Goal: Information Seeking & Learning: Find specific fact

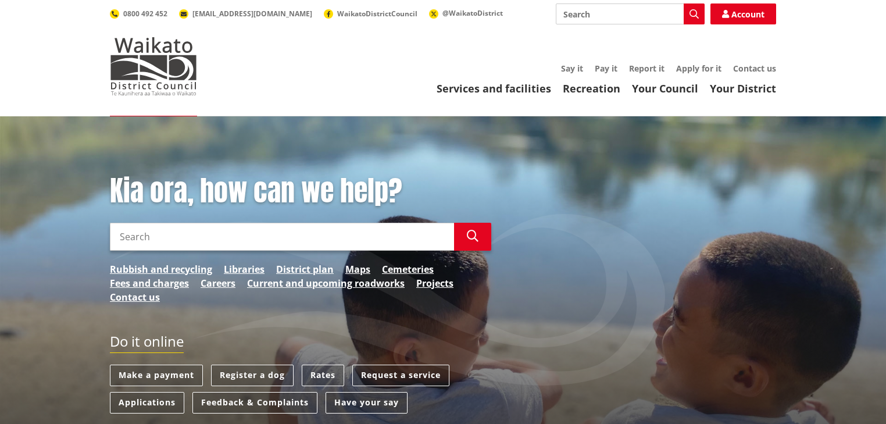
click at [198, 237] on input "Search" at bounding box center [282, 237] width 344 height 28
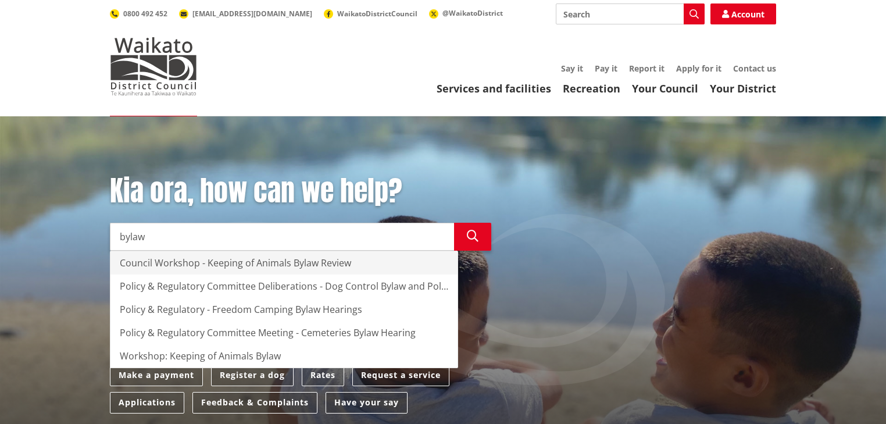
type input "bylaw"
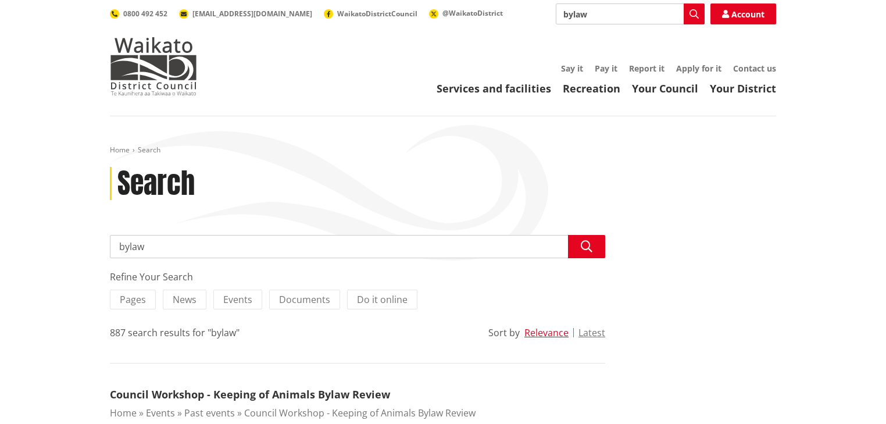
click at [120, 247] on input "bylaw" at bounding box center [358, 246] width 496 height 23
type input "transport bylaw"
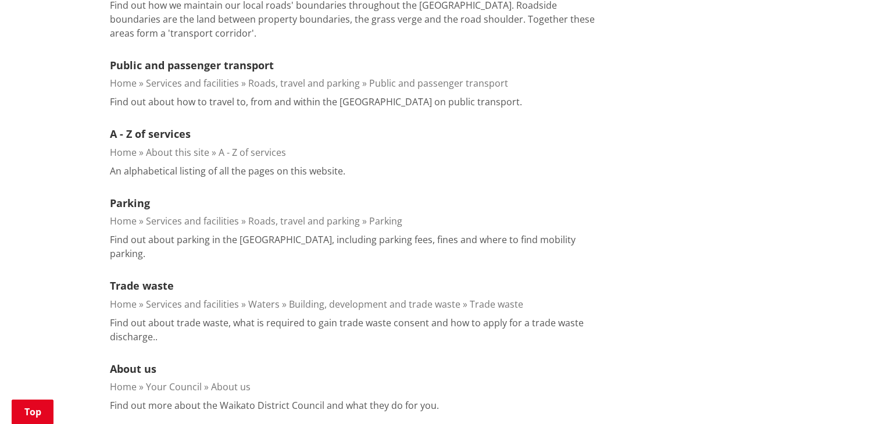
scroll to position [698, 0]
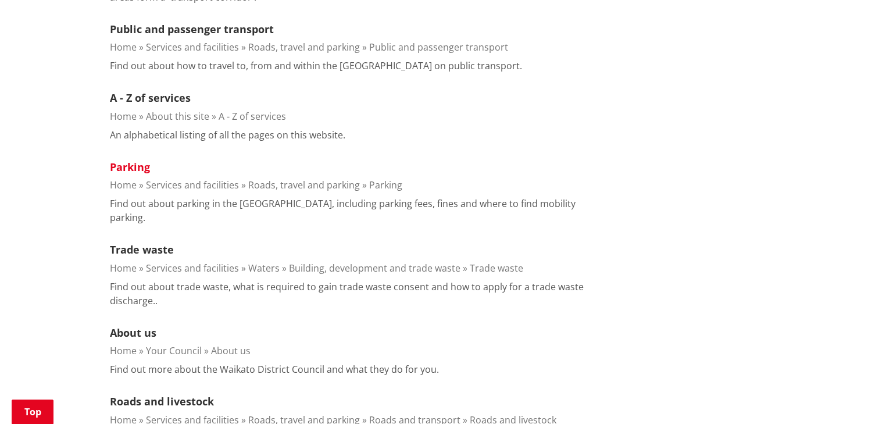
click at [128, 165] on link "Parking" at bounding box center [130, 167] width 40 height 14
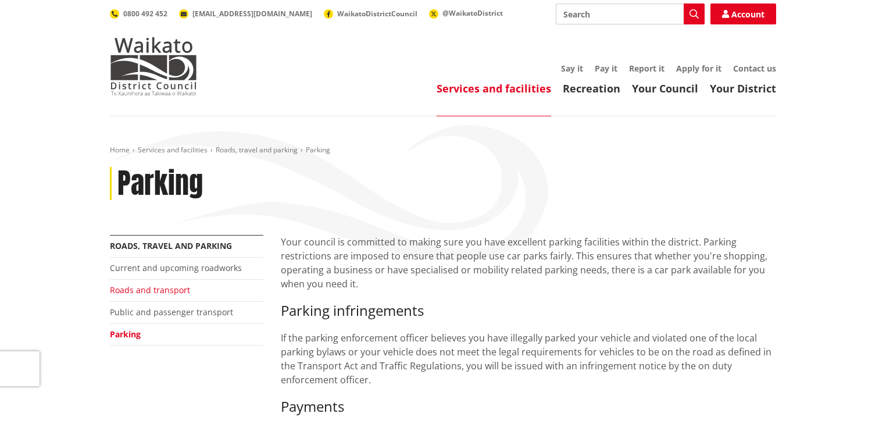
click at [162, 288] on link "Roads and transport" at bounding box center [150, 289] width 80 height 11
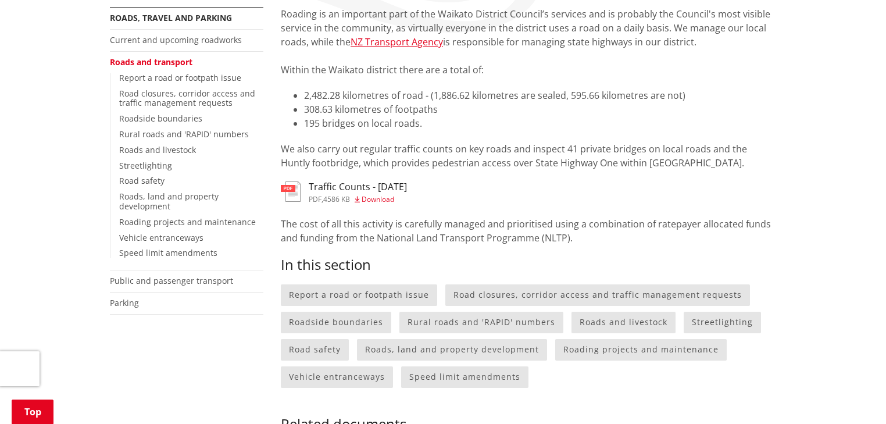
scroll to position [233, 0]
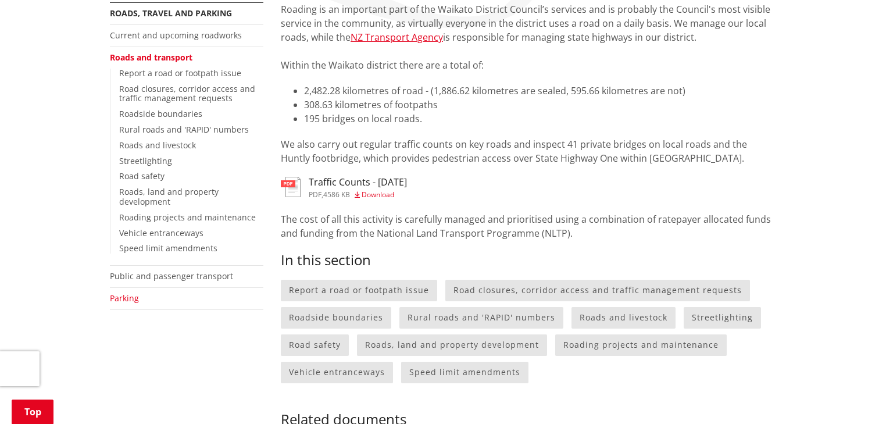
click at [119, 298] on link "Parking" at bounding box center [124, 298] width 29 height 11
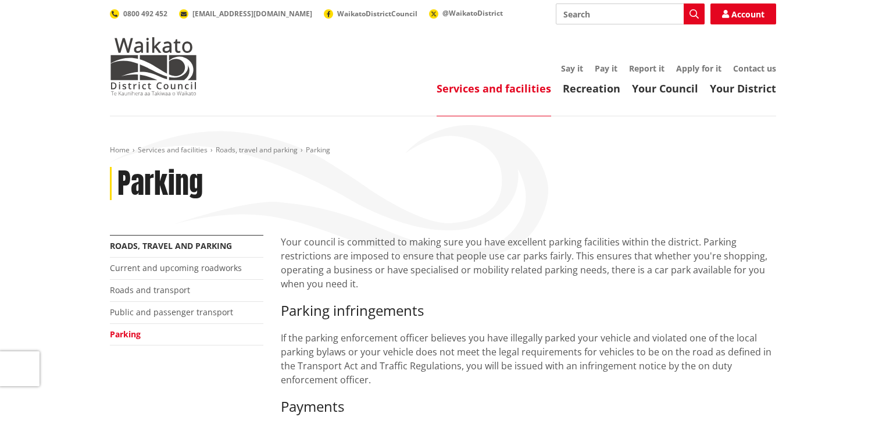
click at [611, 19] on input "Search" at bounding box center [630, 13] width 149 height 21
type input "bylaws"
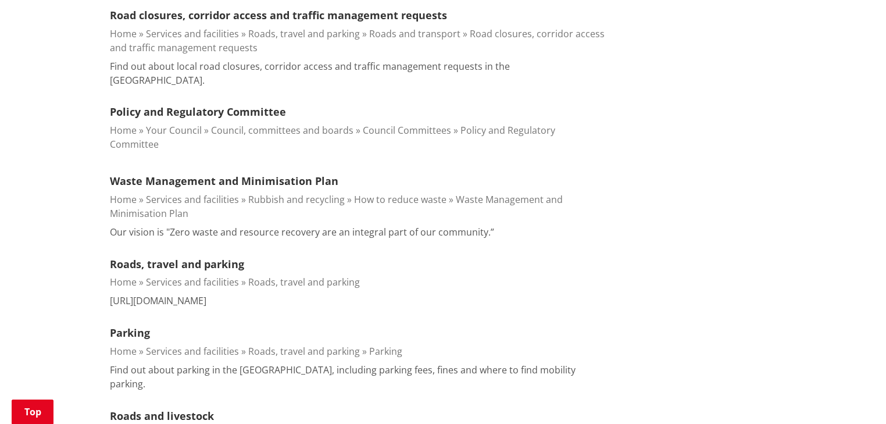
scroll to position [977, 0]
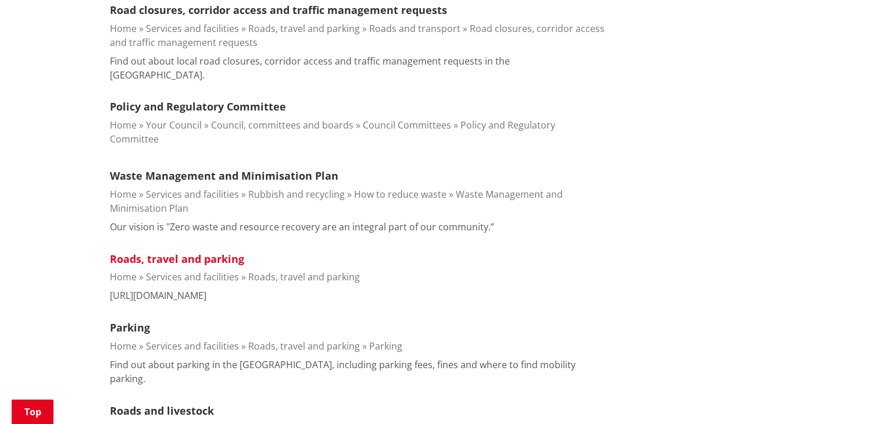
click at [174, 252] on link "Roads, travel and parking" at bounding box center [177, 259] width 134 height 14
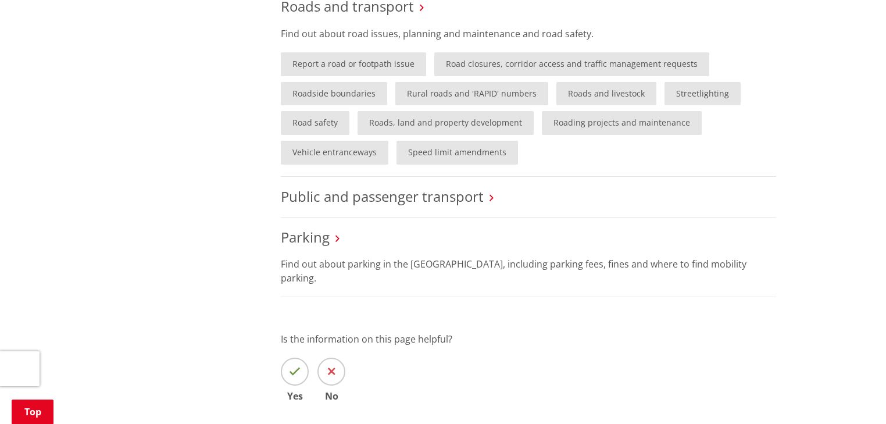
scroll to position [698, 0]
click at [309, 235] on link "Parking" at bounding box center [305, 235] width 49 height 19
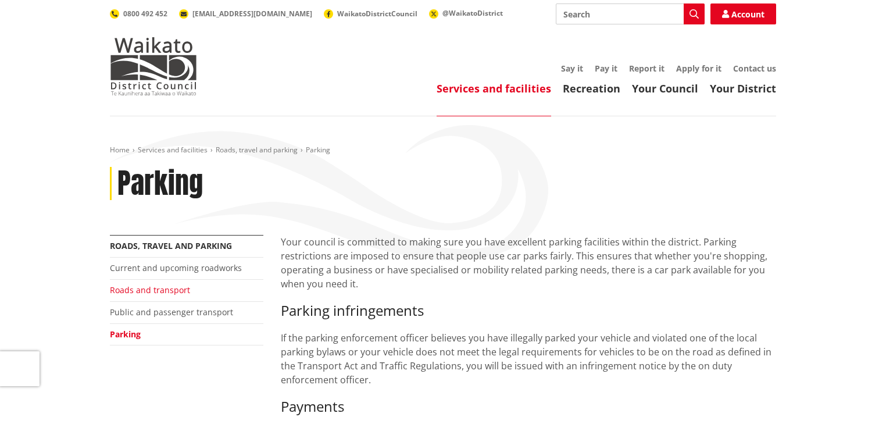
click at [163, 288] on link "Roads and transport" at bounding box center [150, 289] width 80 height 11
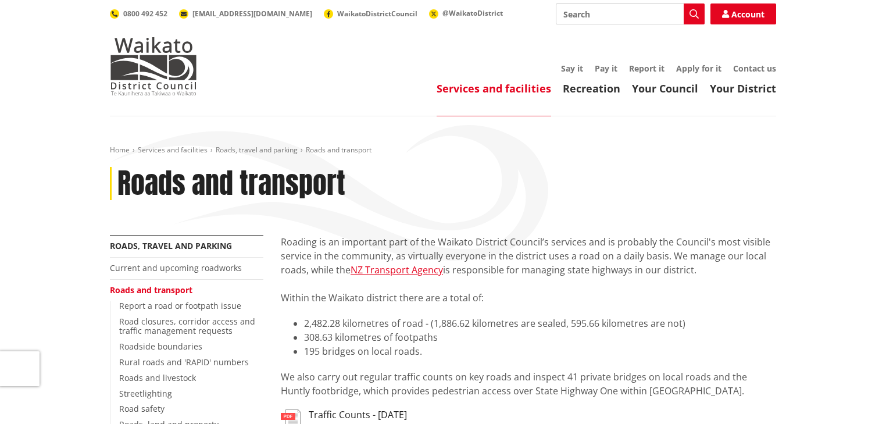
click at [604, 13] on input "Search" at bounding box center [630, 13] width 149 height 21
type input "traffic bylaw"
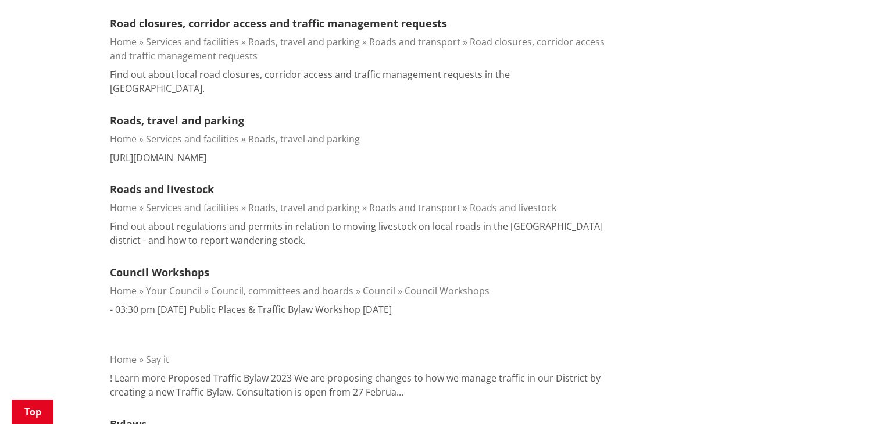
scroll to position [1070, 0]
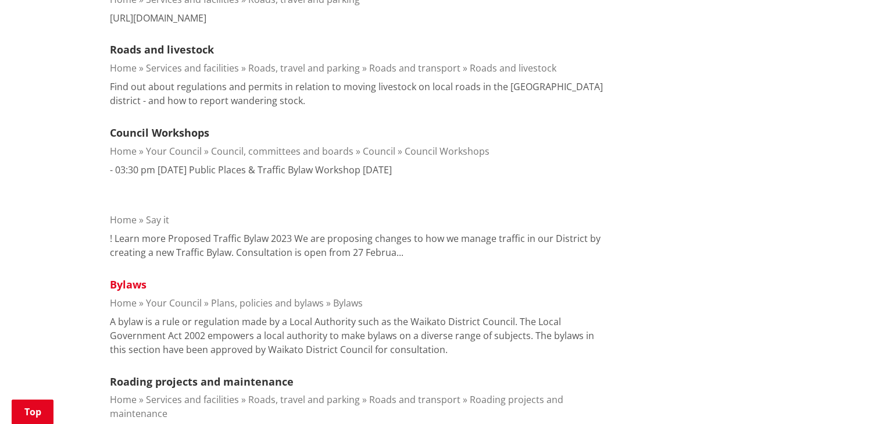
click at [133, 277] on link "Bylaws" at bounding box center [128, 284] width 37 height 14
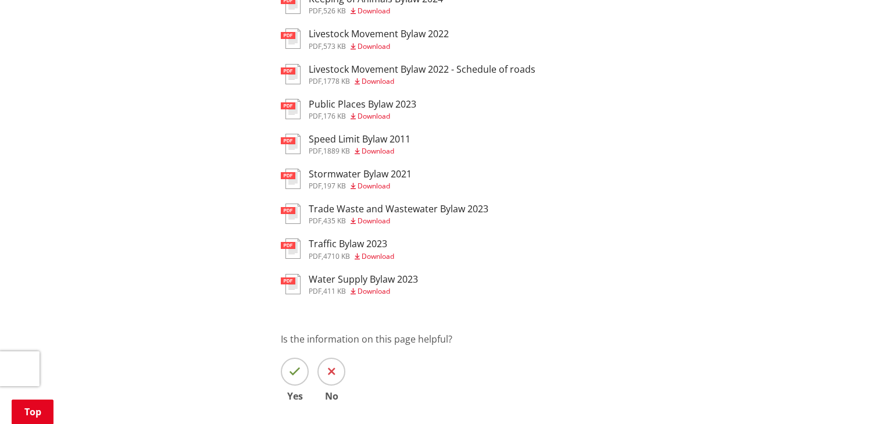
scroll to position [465, 0]
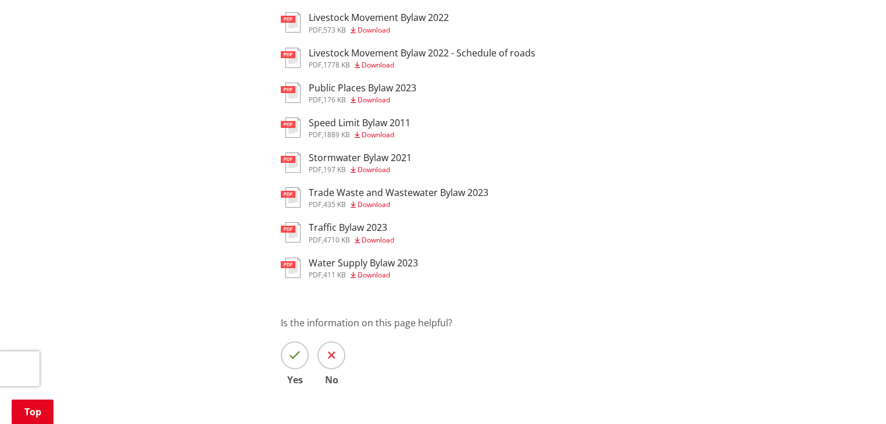
click at [356, 233] on h3 "Traffic Bylaw 2023" at bounding box center [352, 227] width 86 height 11
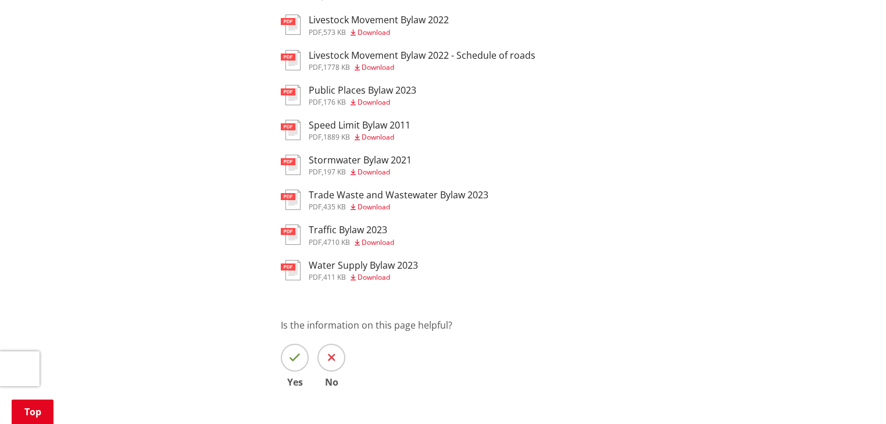
scroll to position [465, 0]
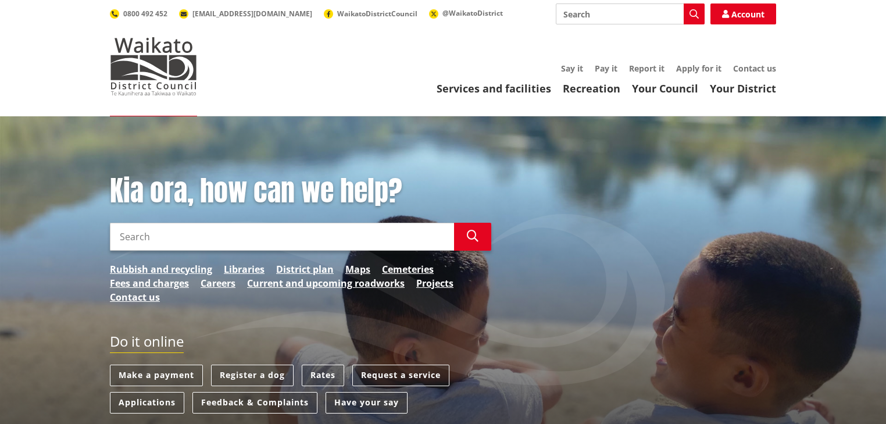
click at [619, 16] on input "Search" at bounding box center [630, 13] width 149 height 21
type input "fees"
click at [700, 19] on button "Search" at bounding box center [694, 13] width 21 height 21
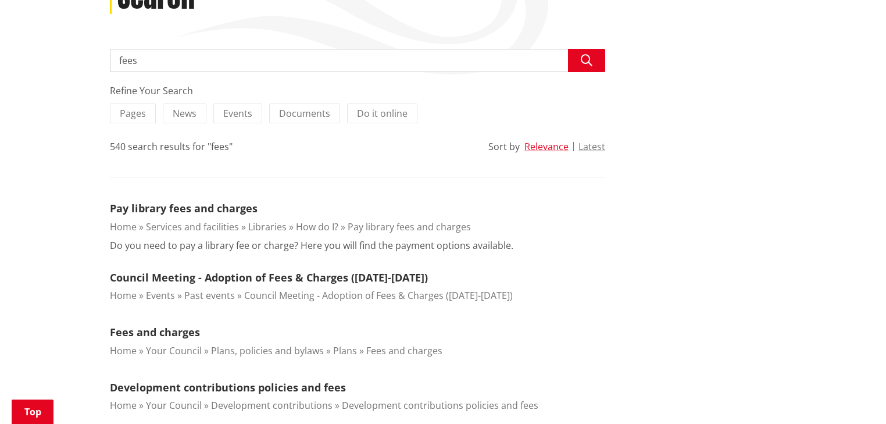
scroll to position [233, 0]
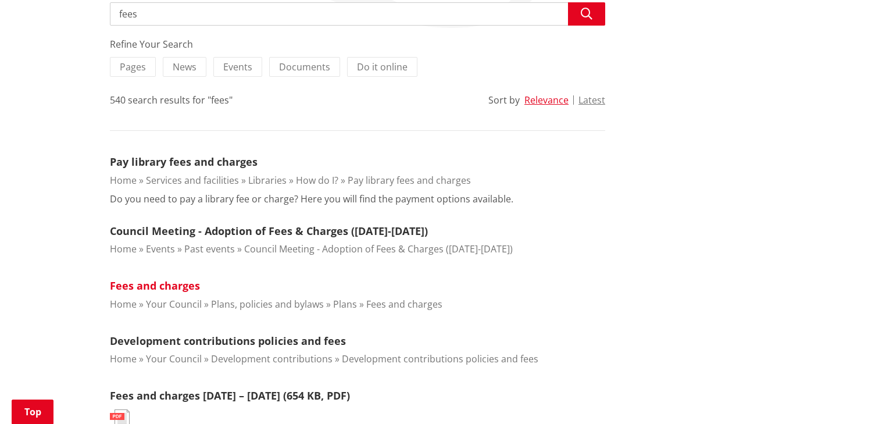
click at [184, 286] on link "Fees and charges" at bounding box center [155, 286] width 90 height 14
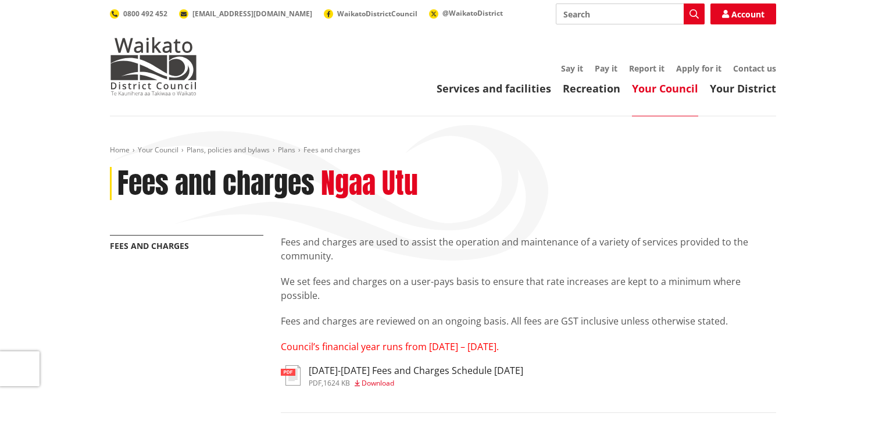
scroll to position [47, 0]
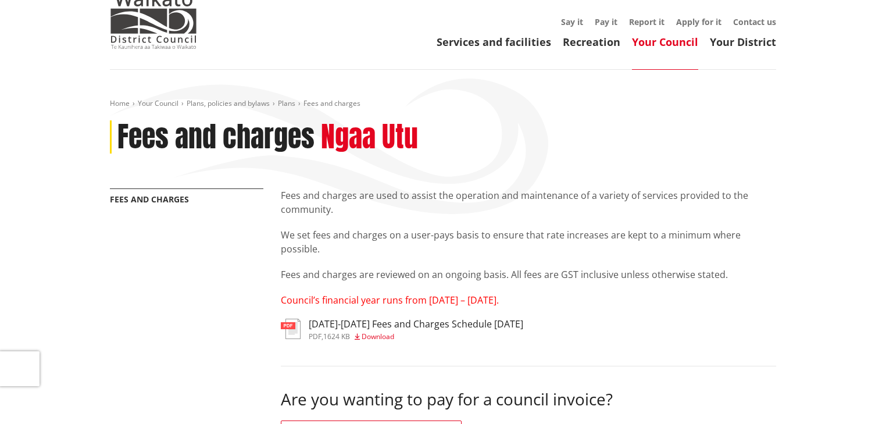
click at [377, 337] on span "Download" at bounding box center [378, 337] width 33 height 10
